Goal: Task Accomplishment & Management: Manage account settings

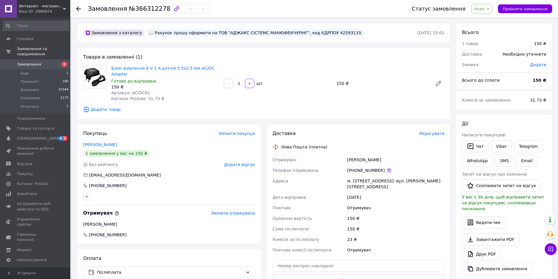
click at [485, 10] on span "Нове" at bounding box center [479, 8] width 11 height 5
click at [485, 19] on li "Прийнято" at bounding box center [485, 20] width 27 height 9
click at [30, 136] on span "[DEMOGRAPHIC_DATA]" at bounding box center [38, 138] width 43 height 5
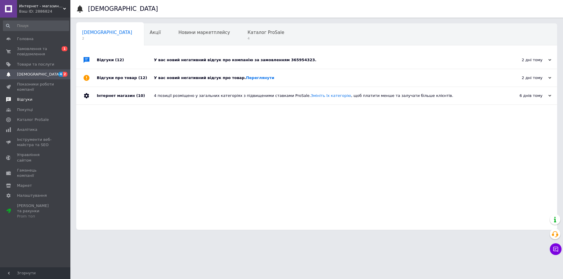
click at [25, 100] on span "Відгуки" at bounding box center [24, 99] width 15 height 5
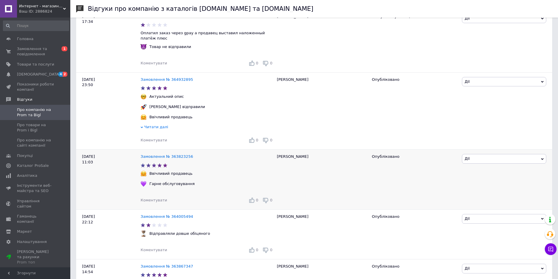
scroll to position [147, 0]
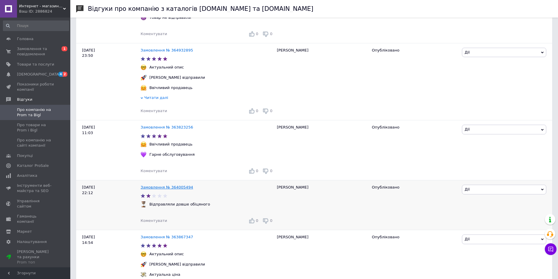
click at [165, 185] on link "Замовлення № 364005494" at bounding box center [167, 187] width 52 height 4
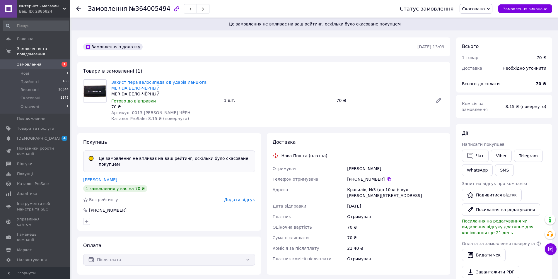
click at [79, 9] on use at bounding box center [78, 8] width 5 height 5
